Goal: Find specific page/section

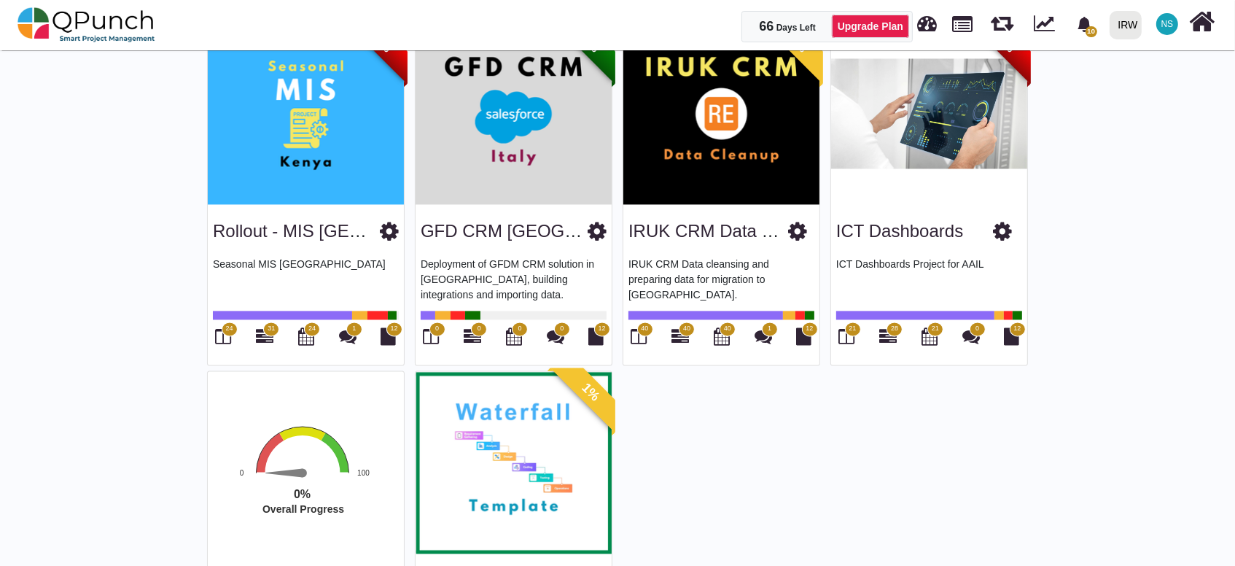
scroll to position [3082, 0]
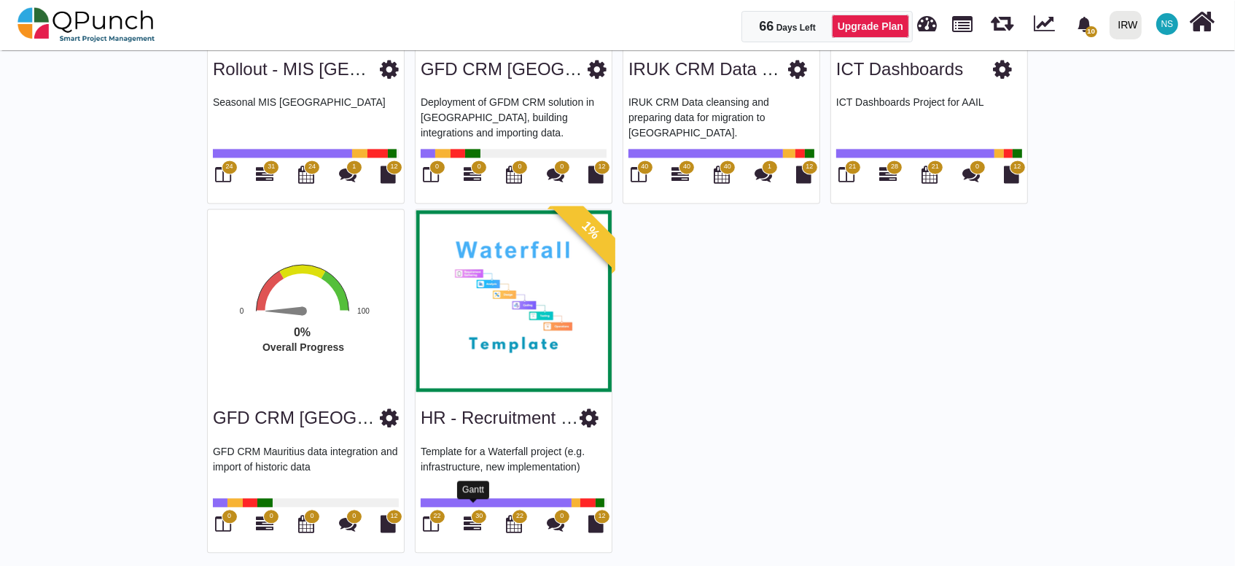
click at [478, 516] on icon at bounding box center [471, 523] width 17 height 17
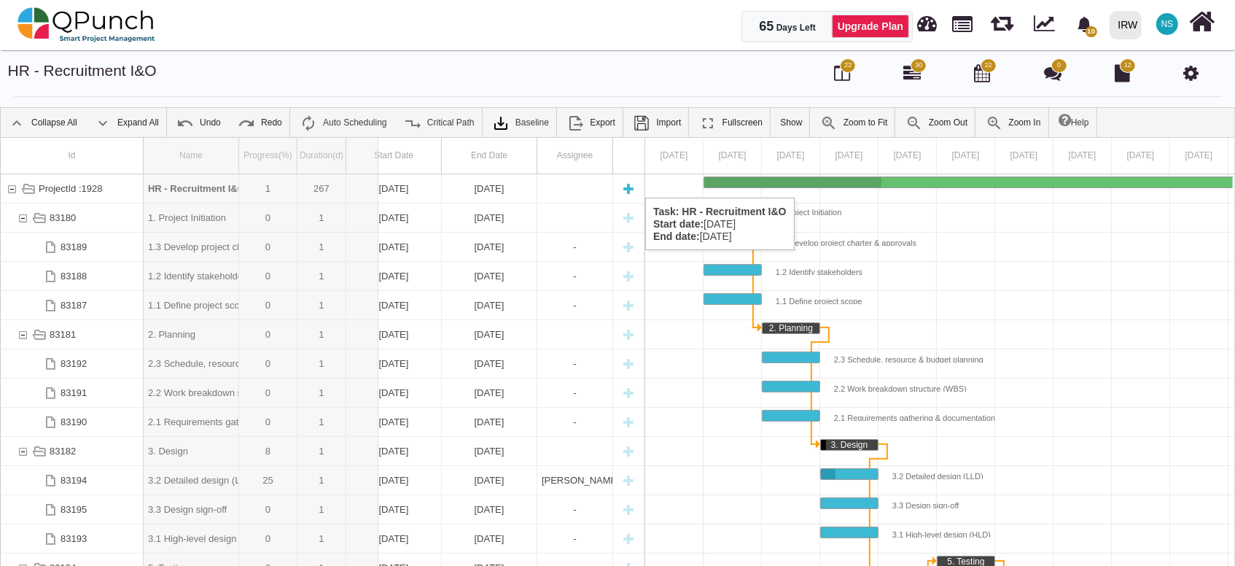
drag, startPoint x: 236, startPoint y: 163, endPoint x: 380, endPoint y: 186, distance: 146.1
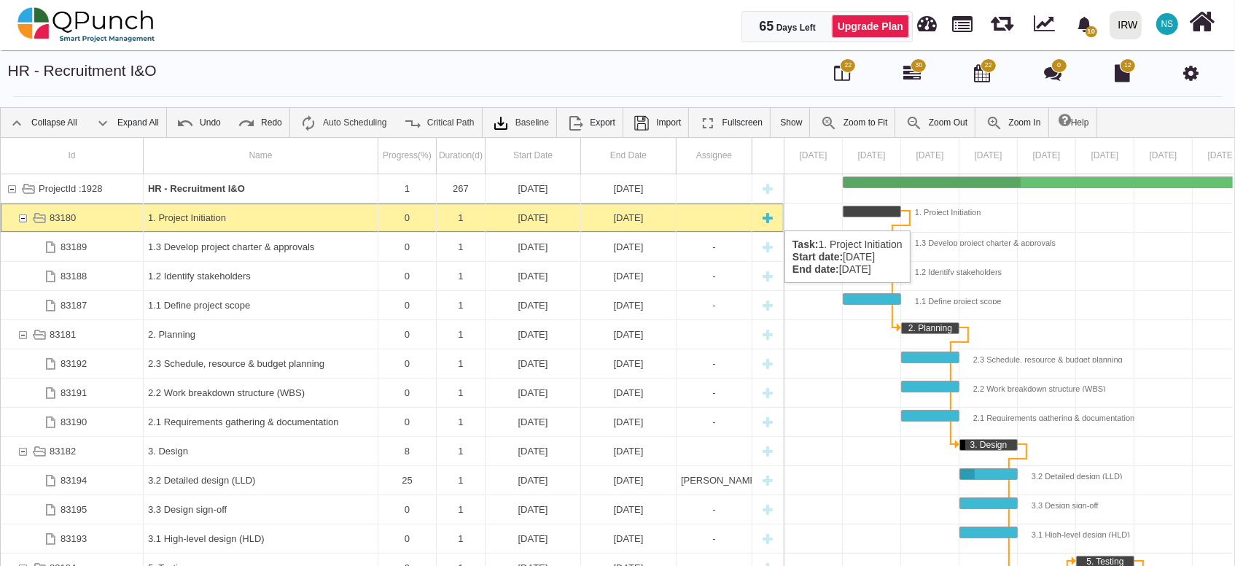
click at [17, 216] on div "83180" at bounding box center [22, 217] width 13 height 28
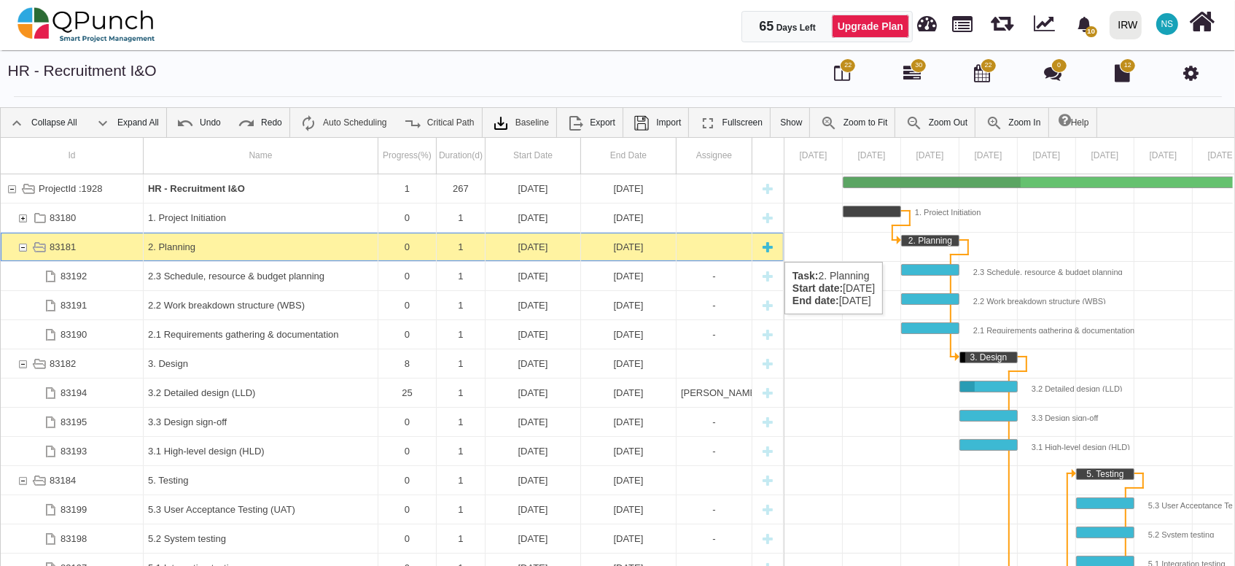
click at [18, 247] on div "83181" at bounding box center [22, 246] width 13 height 28
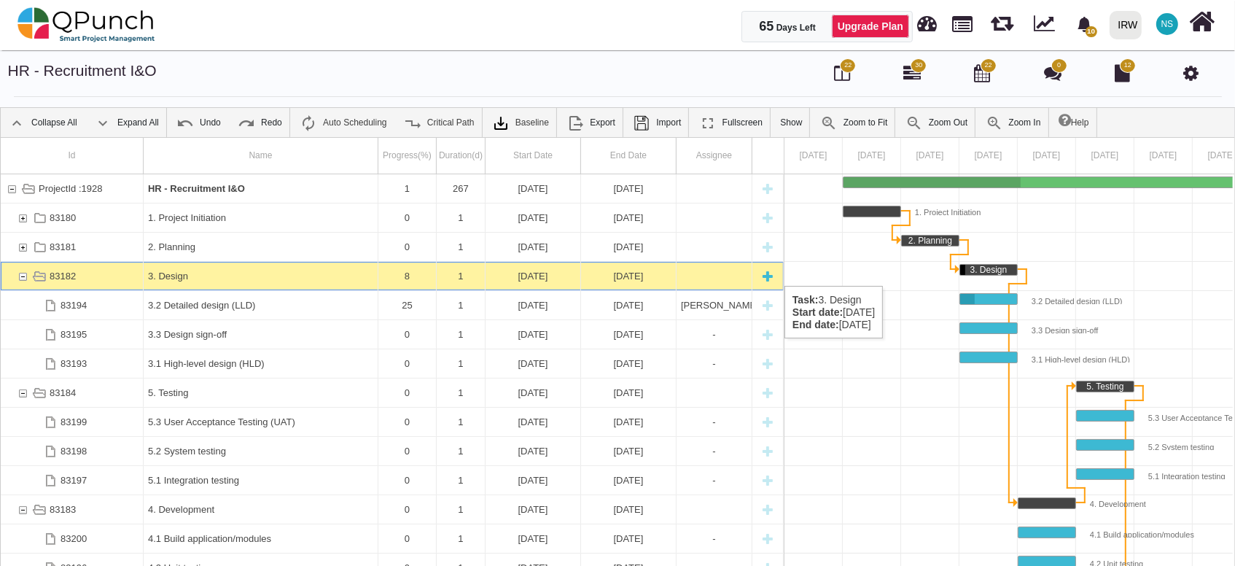
click at [16, 271] on div "83182" at bounding box center [22, 276] width 13 height 28
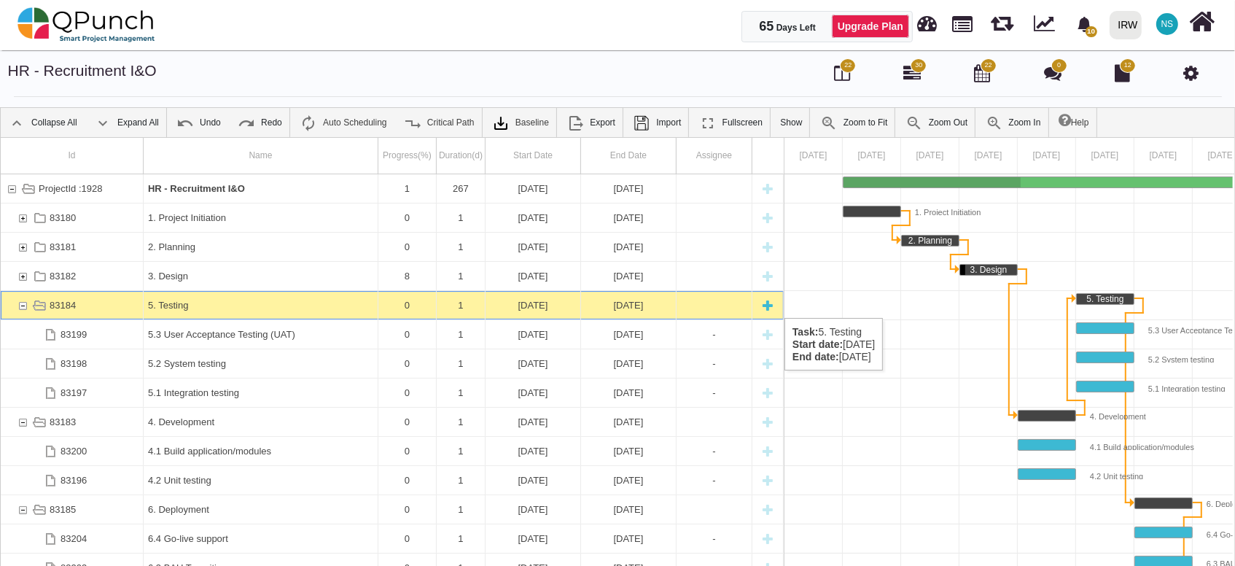
click at [16, 303] on div "83184" at bounding box center [22, 305] width 13 height 28
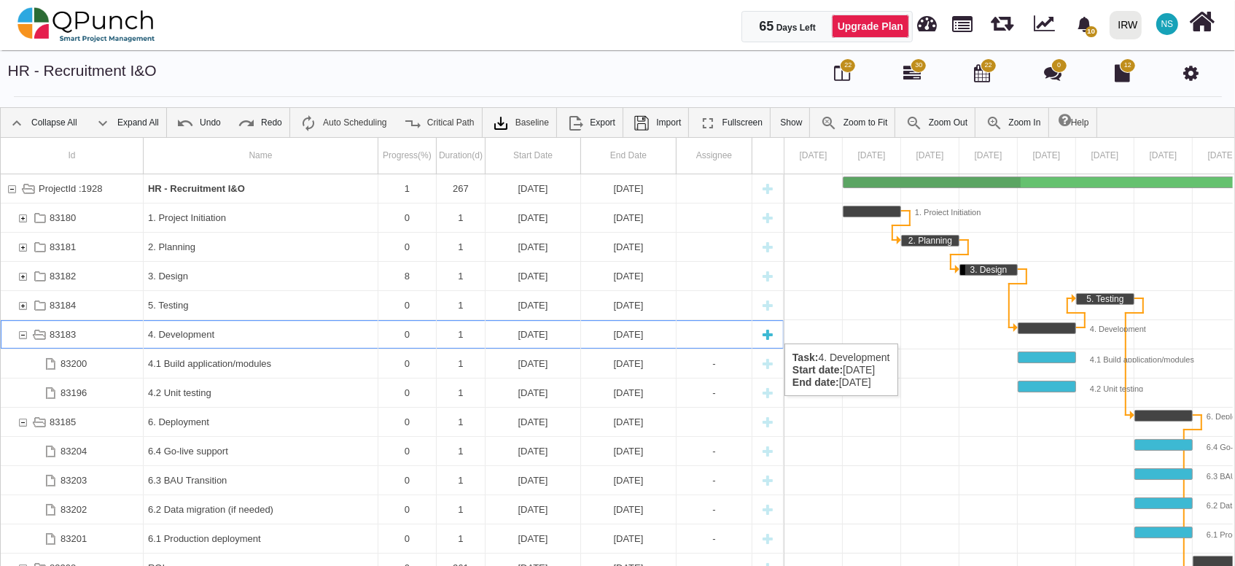
click at [23, 329] on div "83183" at bounding box center [22, 334] width 13 height 28
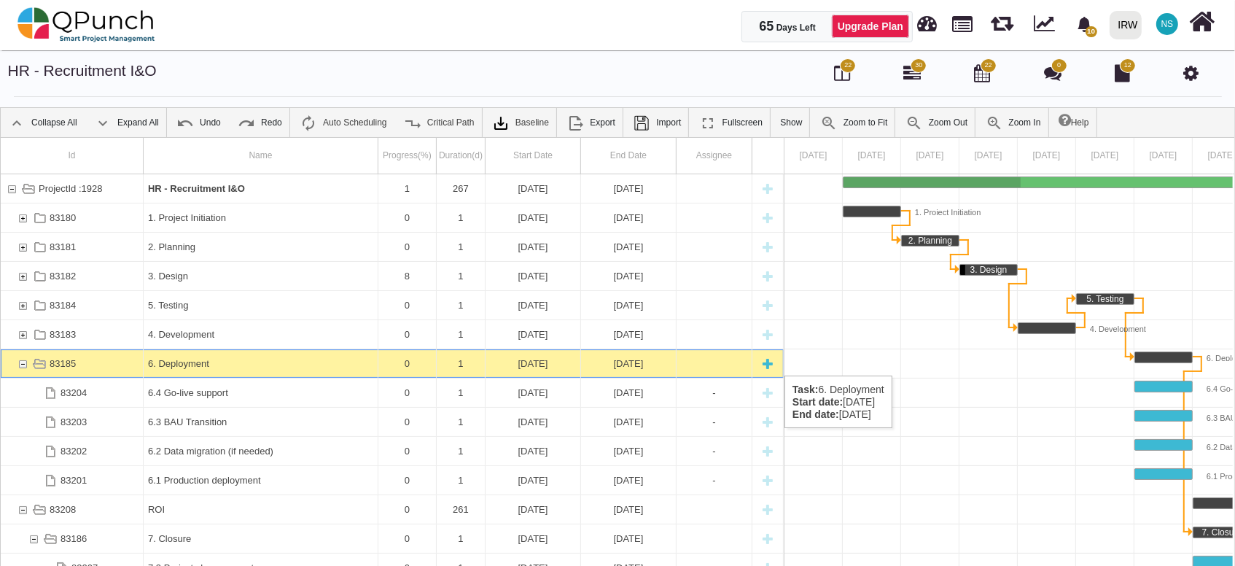
click at [20, 361] on div "83185" at bounding box center [22, 363] width 13 height 28
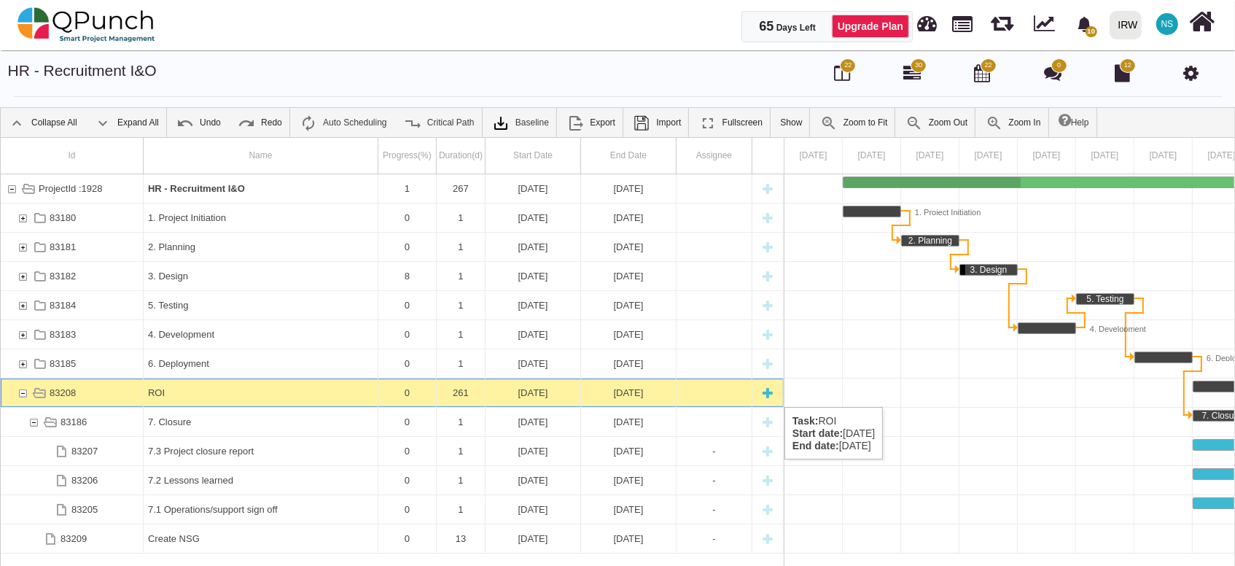
click at [23, 391] on div "83208" at bounding box center [22, 392] width 13 height 28
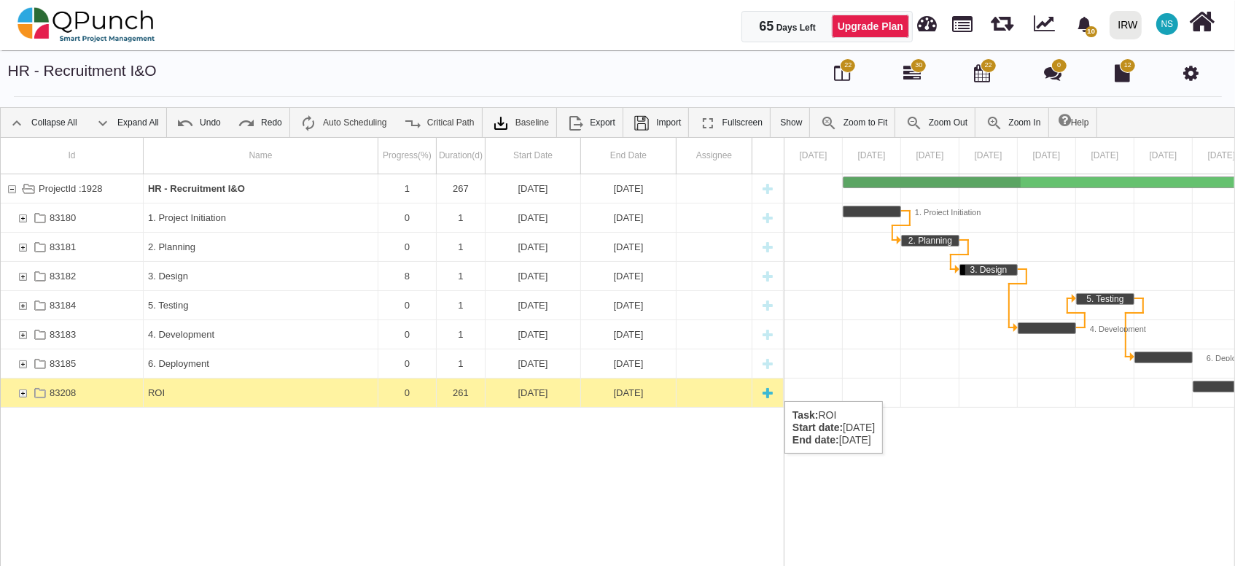
click at [24, 386] on div "83208" at bounding box center [22, 392] width 13 height 28
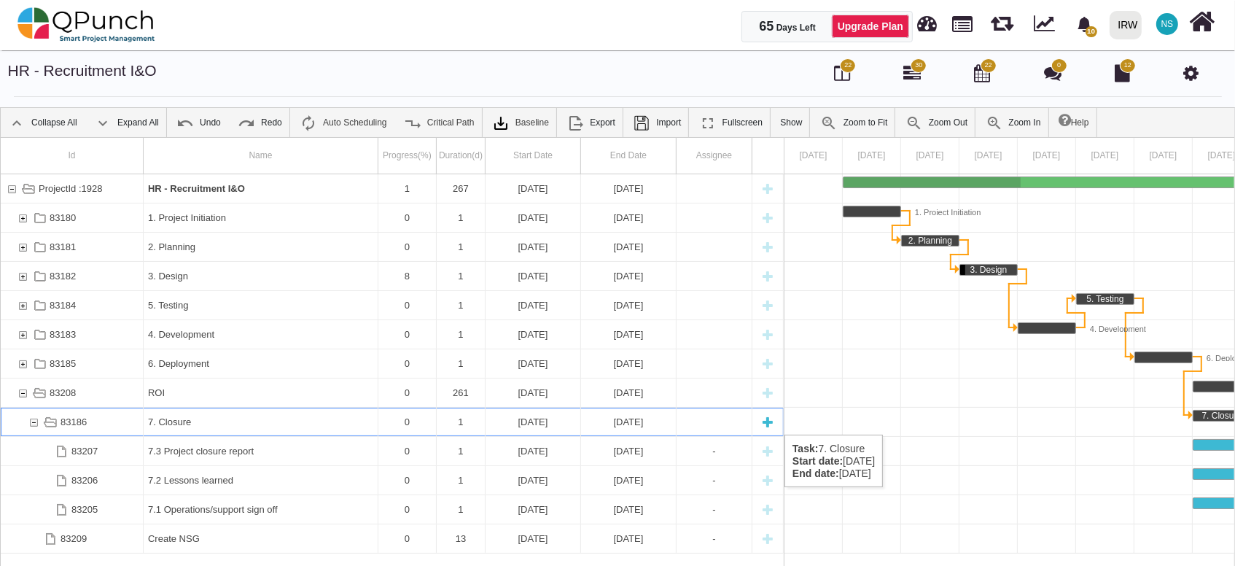
click at [35, 420] on div "83186" at bounding box center [33, 421] width 13 height 28
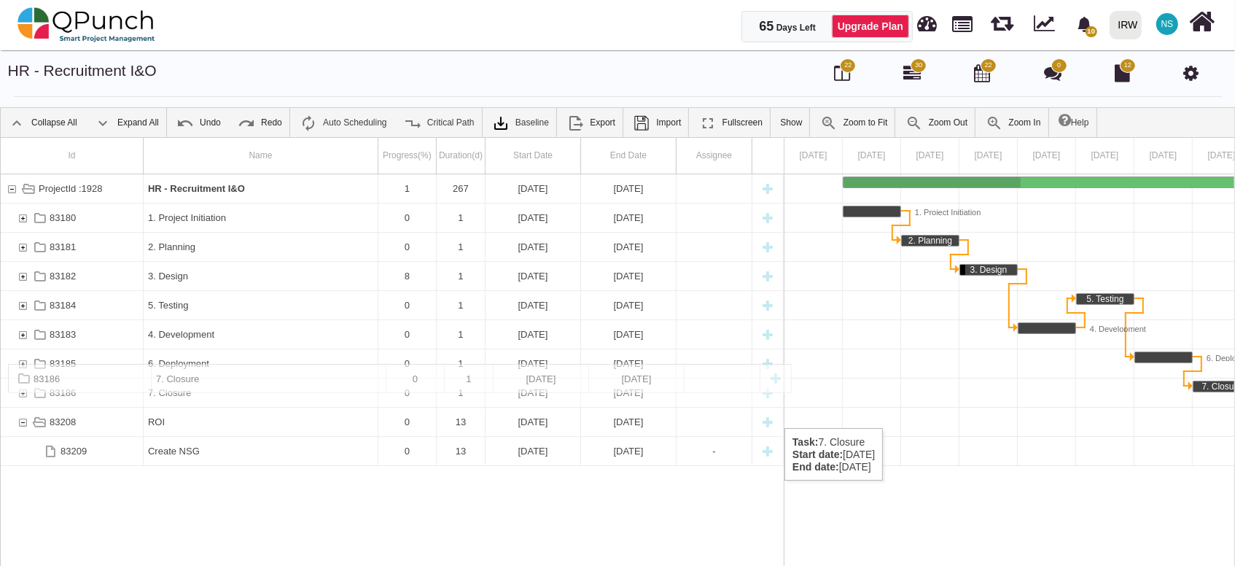
drag, startPoint x: 50, startPoint y: 417, endPoint x: 48, endPoint y: 371, distance: 46.0
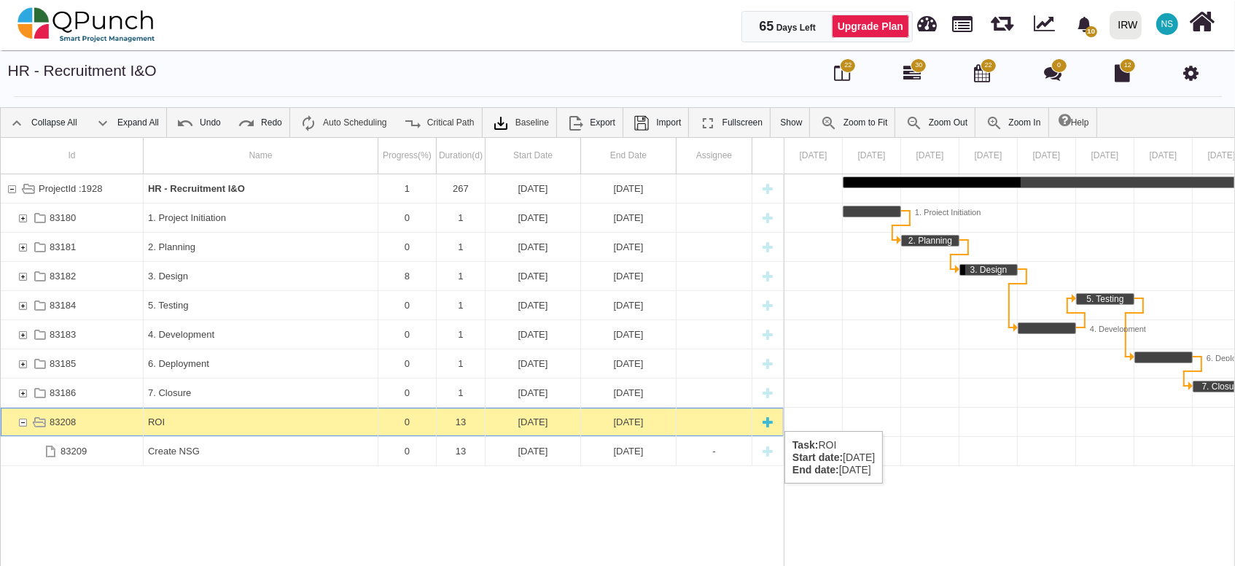
scroll to position [0, 14792]
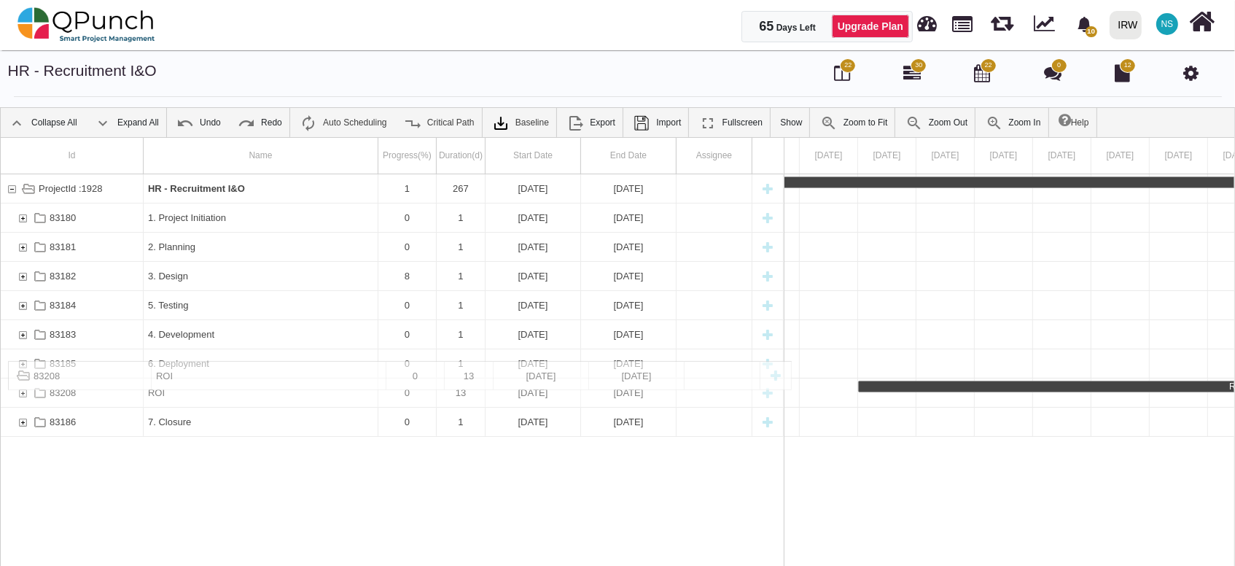
drag, startPoint x: 52, startPoint y: 416, endPoint x: 60, endPoint y: 368, distance: 48.6
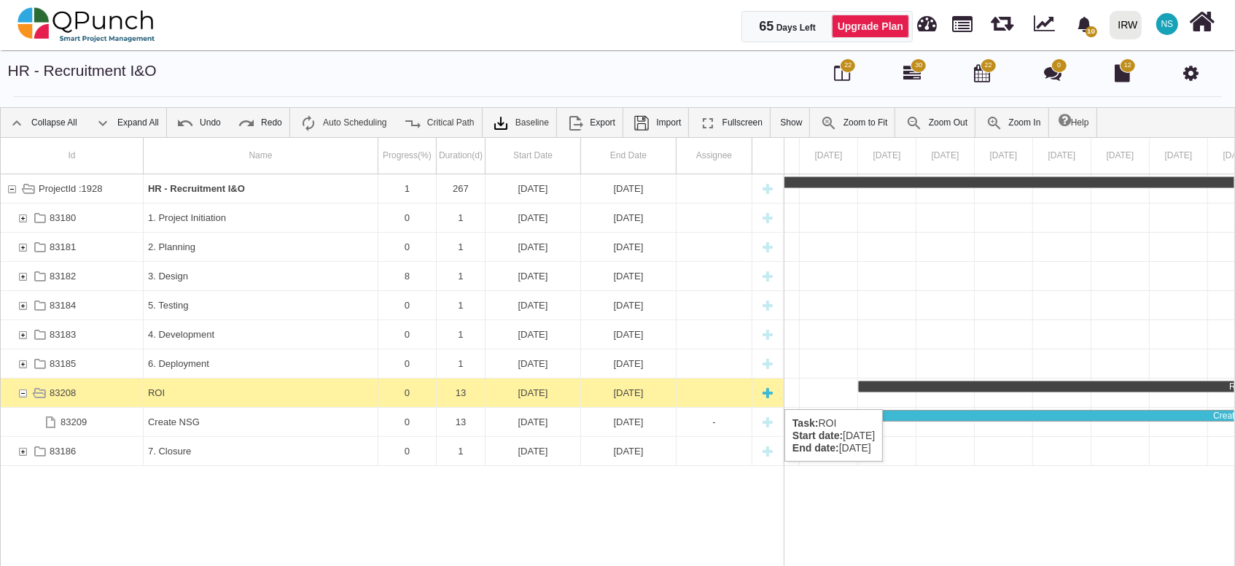
click at [24, 394] on div "83208" at bounding box center [22, 392] width 13 height 28
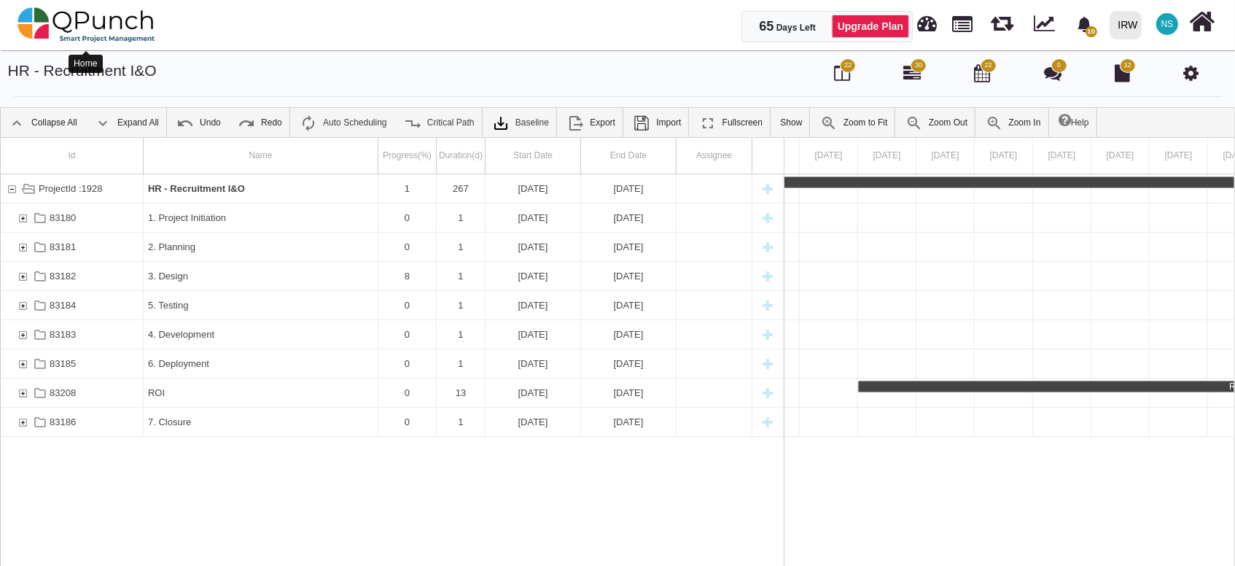
click at [73, 23] on img at bounding box center [86, 25] width 138 height 44
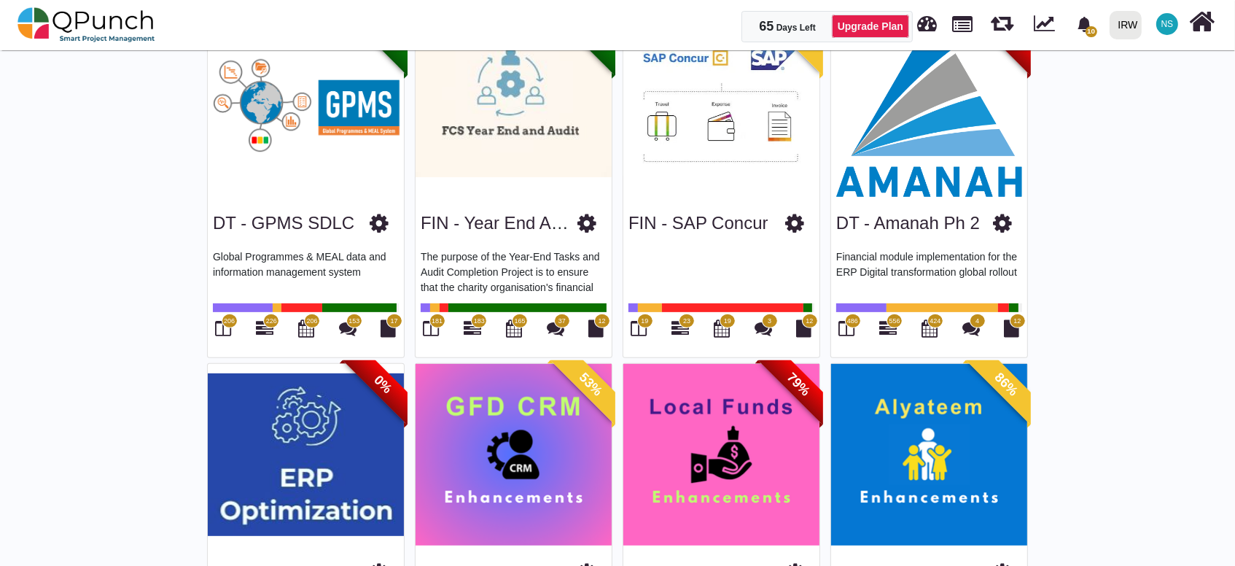
scroll to position [1133, 0]
